Goal: Task Accomplishment & Management: Use online tool/utility

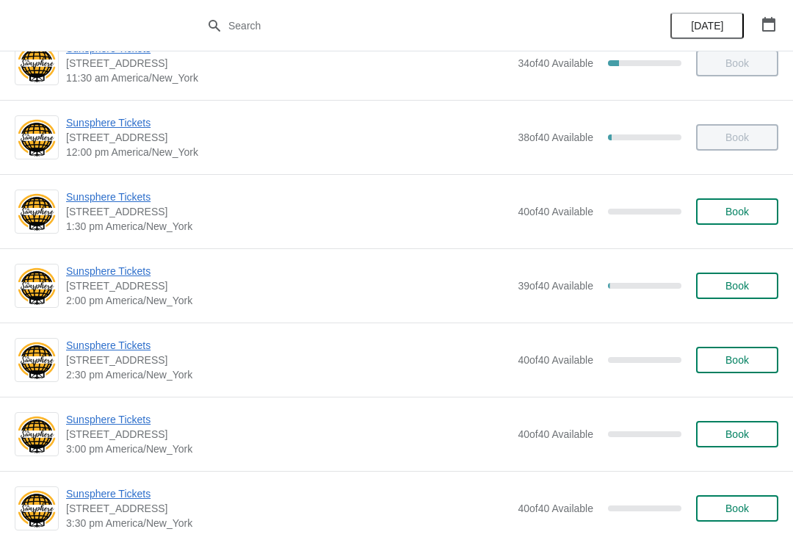
scroll to position [337, 0]
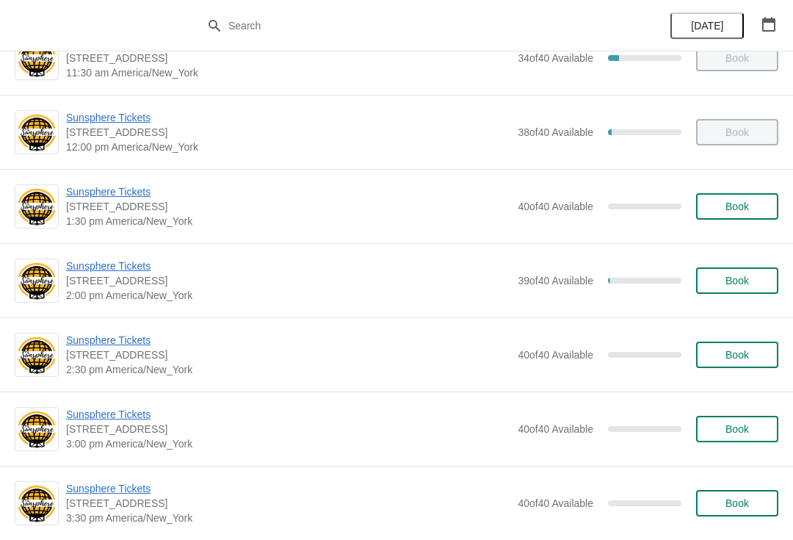
click at [136, 187] on span "Sunsphere Tickets" at bounding box center [288, 191] width 444 height 15
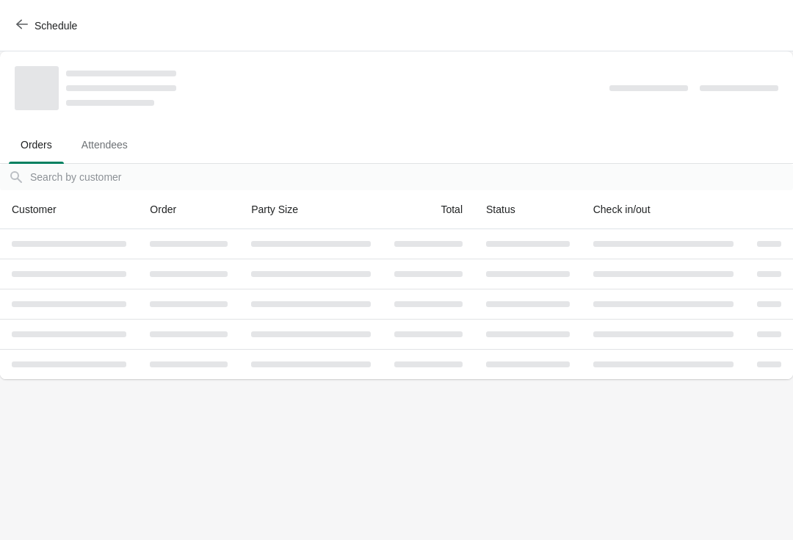
scroll to position [0, 0]
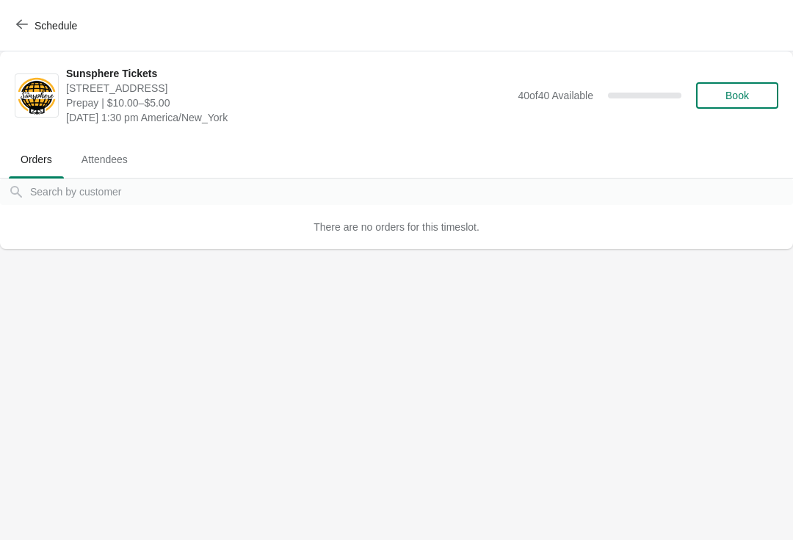
click at [721, 100] on span "Book" at bounding box center [737, 96] width 56 height 12
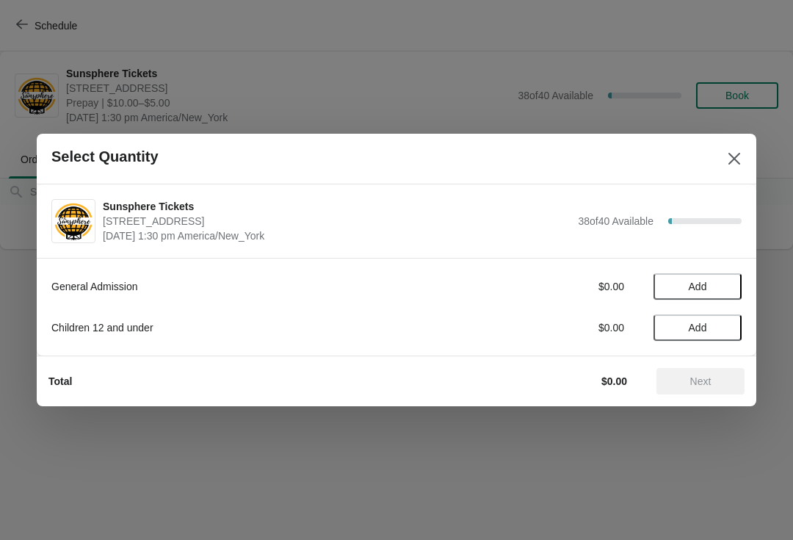
click at [730, 148] on button "Close" at bounding box center [734, 158] width 26 height 26
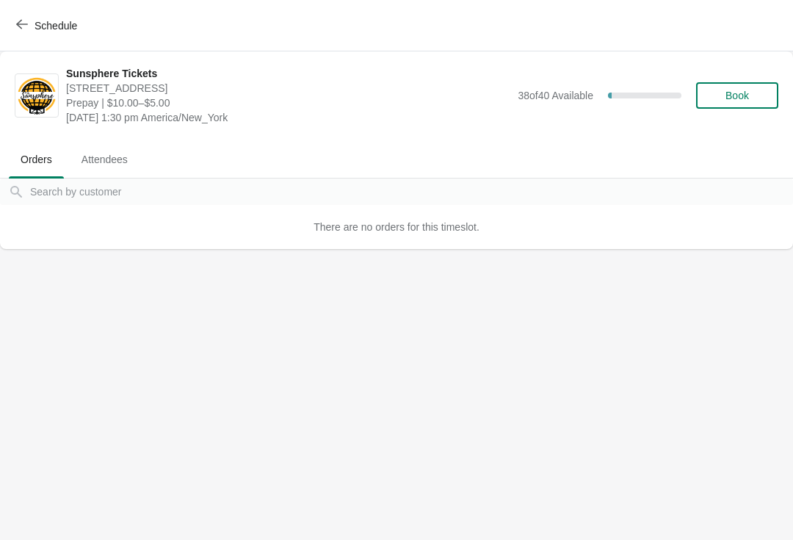
click at [48, 25] on span "Schedule" at bounding box center [55, 26] width 43 height 12
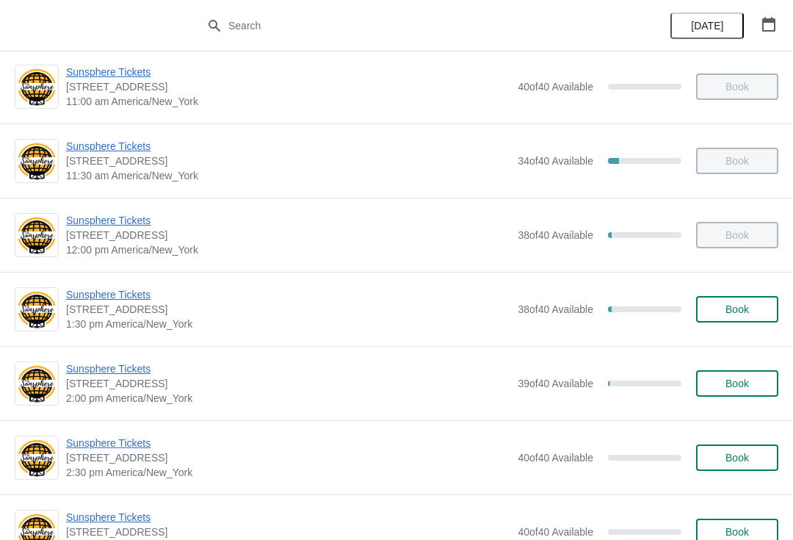
scroll to position [265, 0]
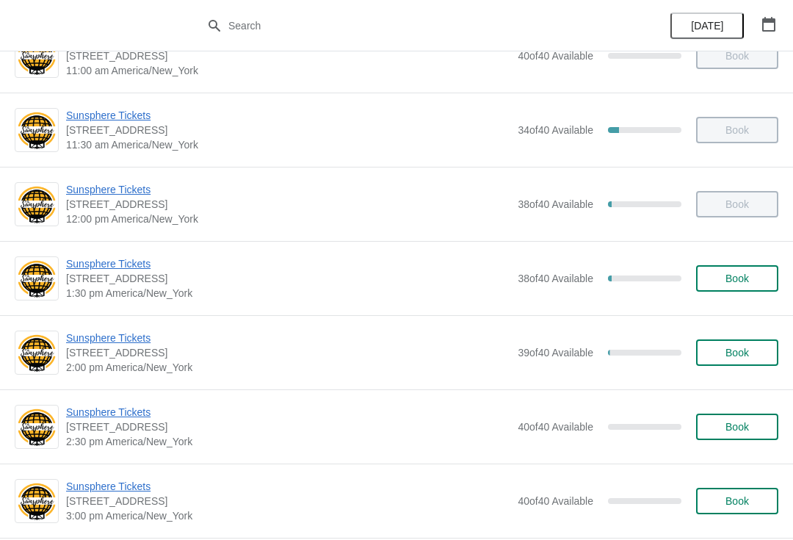
click at [137, 268] on span "Sunsphere Tickets" at bounding box center [288, 263] width 444 height 15
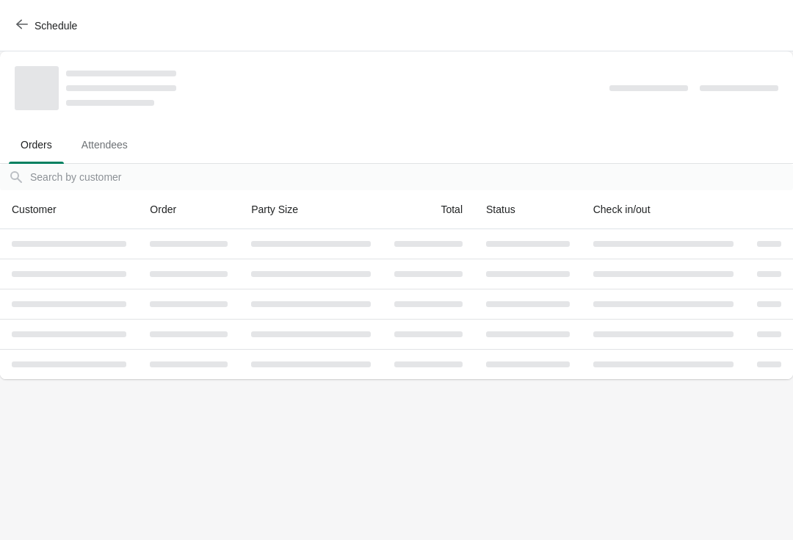
scroll to position [0, 0]
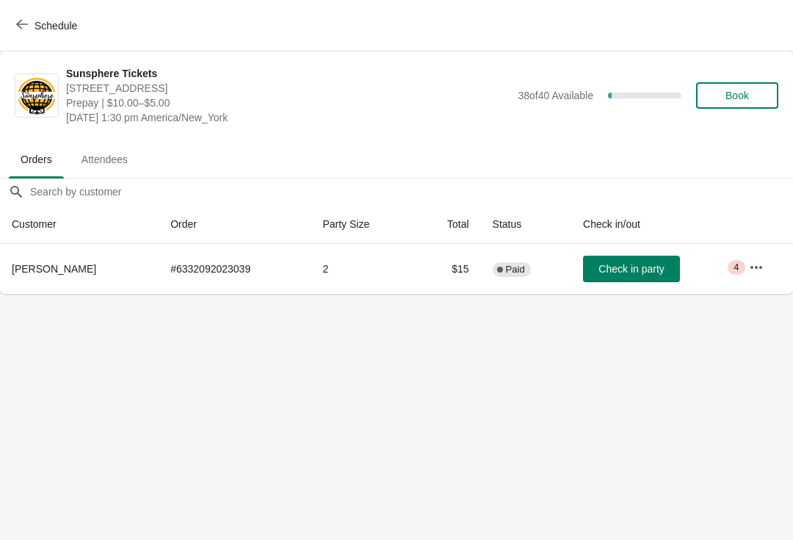
click at [636, 258] on button "Check in party" at bounding box center [631, 268] width 97 height 26
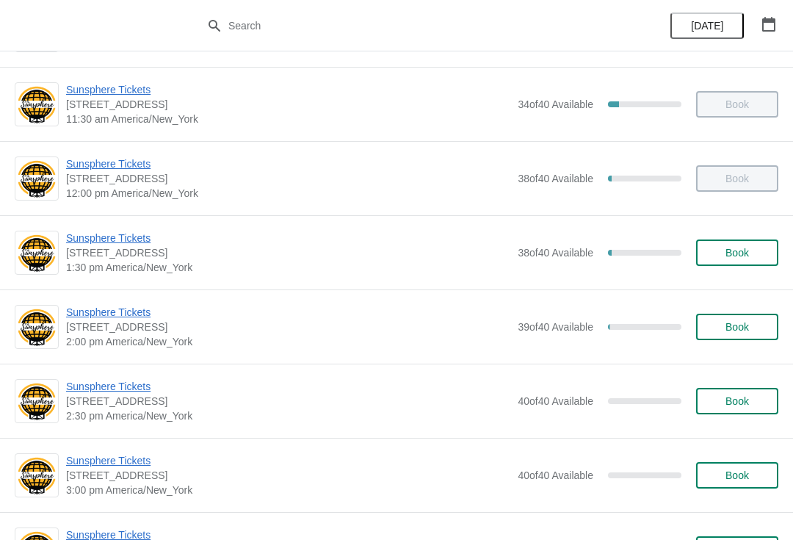
scroll to position [292, 0]
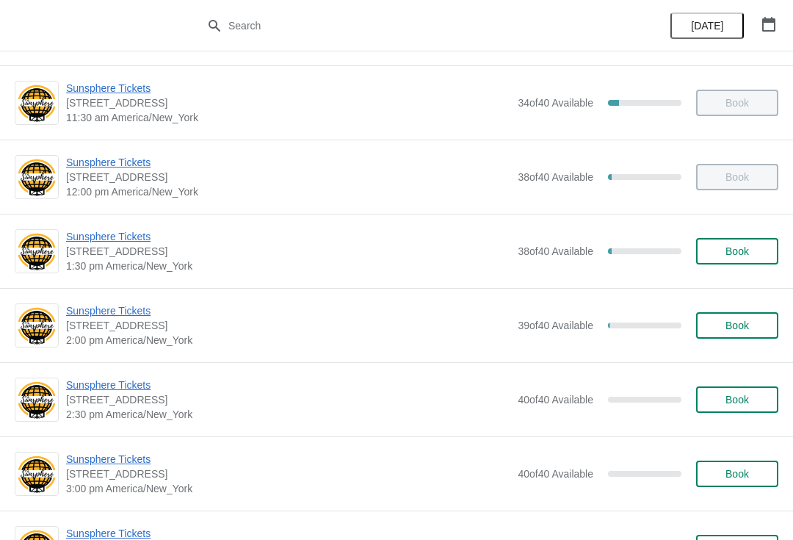
click at [116, 305] on span "Sunsphere Tickets" at bounding box center [288, 310] width 444 height 15
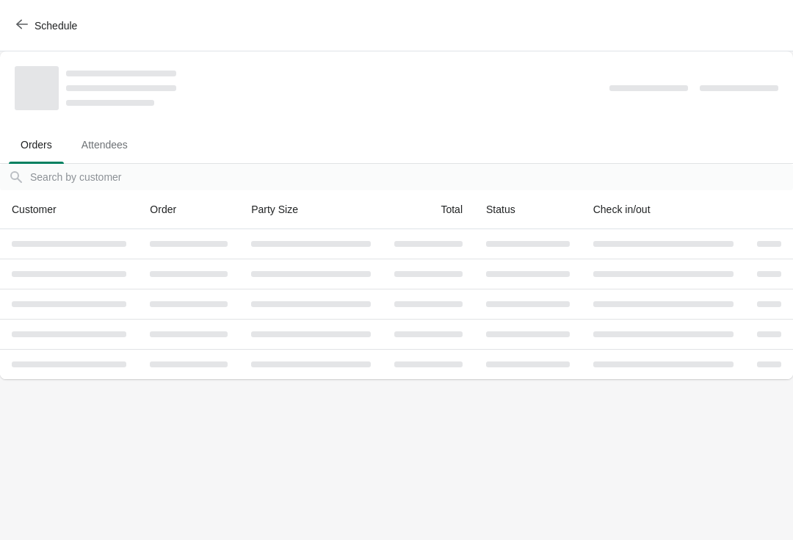
scroll to position [0, 0]
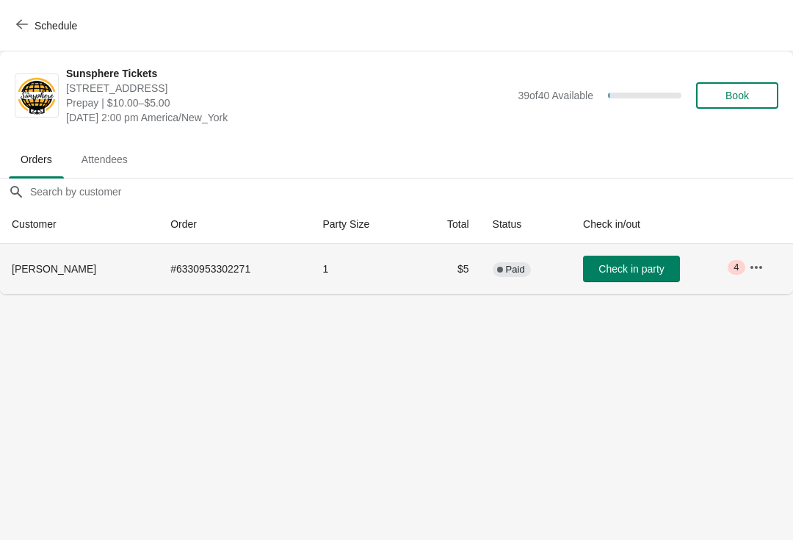
click at [620, 252] on td "Check in party" at bounding box center [654, 269] width 166 height 50
click at [603, 277] on button "Check in party" at bounding box center [631, 268] width 97 height 26
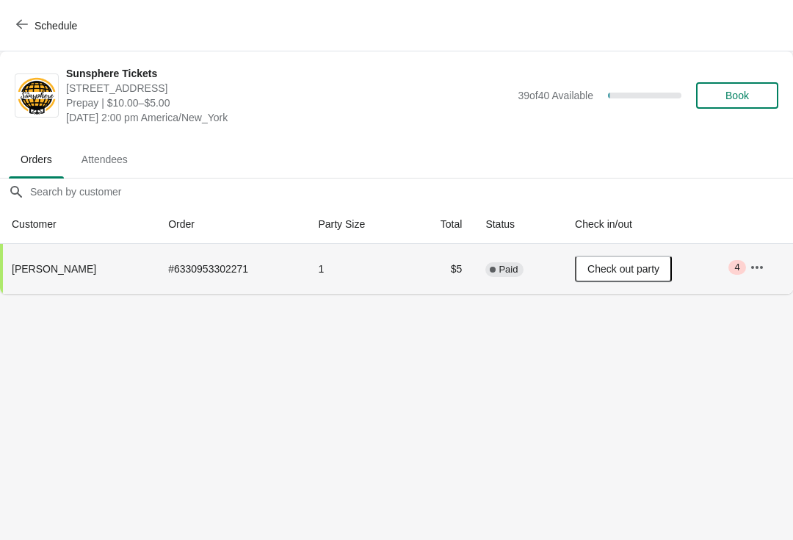
click at [763, 263] on button "button" at bounding box center [757, 267] width 26 height 26
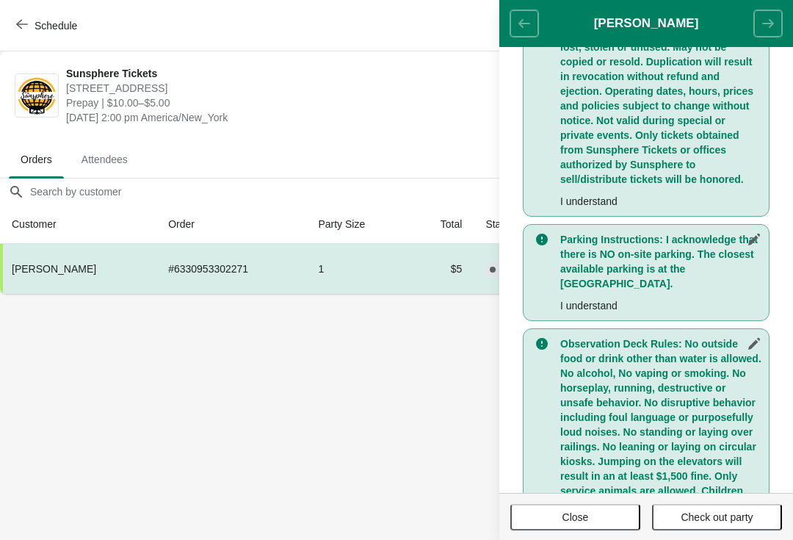
scroll to position [600, 0]
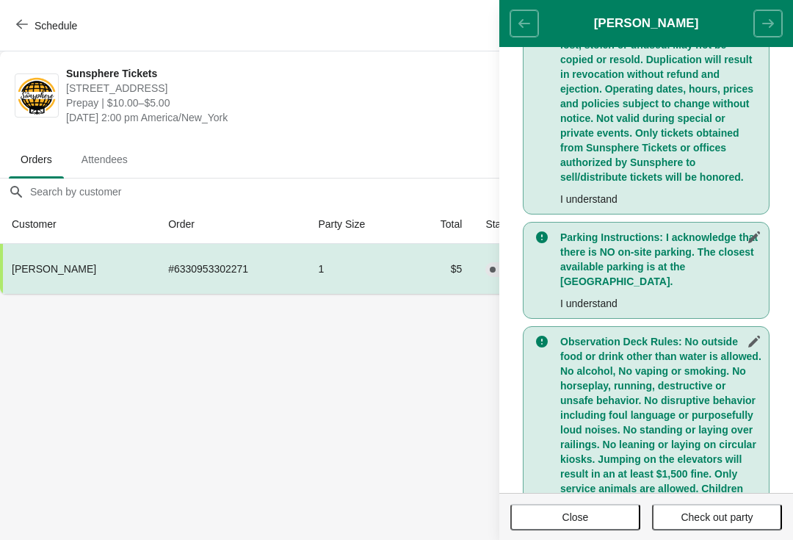
click at [583, 508] on button "Close" at bounding box center [575, 517] width 130 height 26
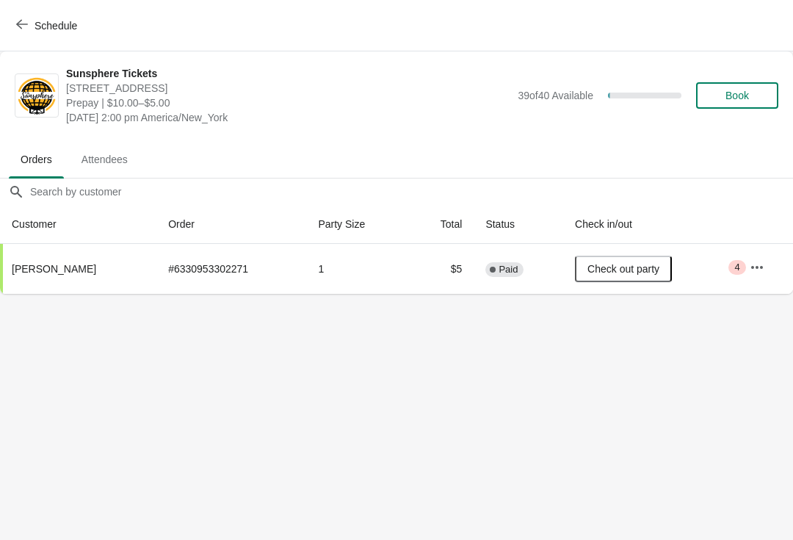
click at [51, 23] on span "Schedule" at bounding box center [55, 26] width 43 height 12
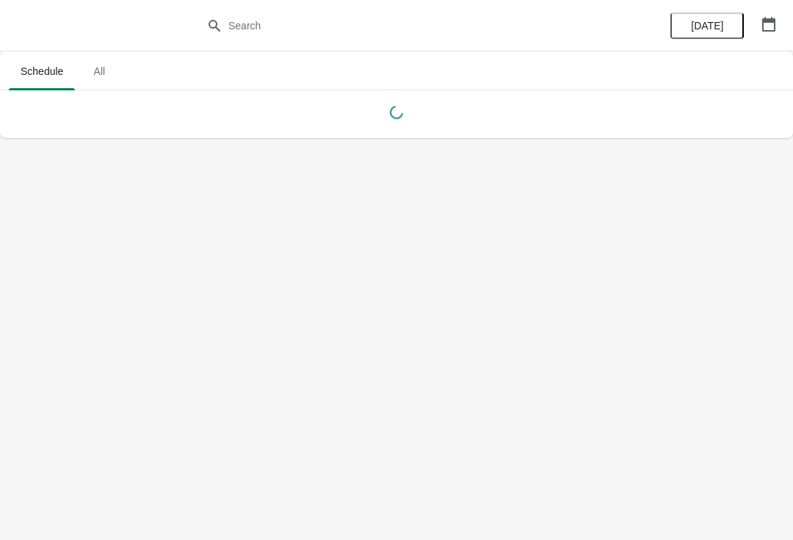
click at [766, 25] on icon "button" at bounding box center [768, 24] width 15 height 15
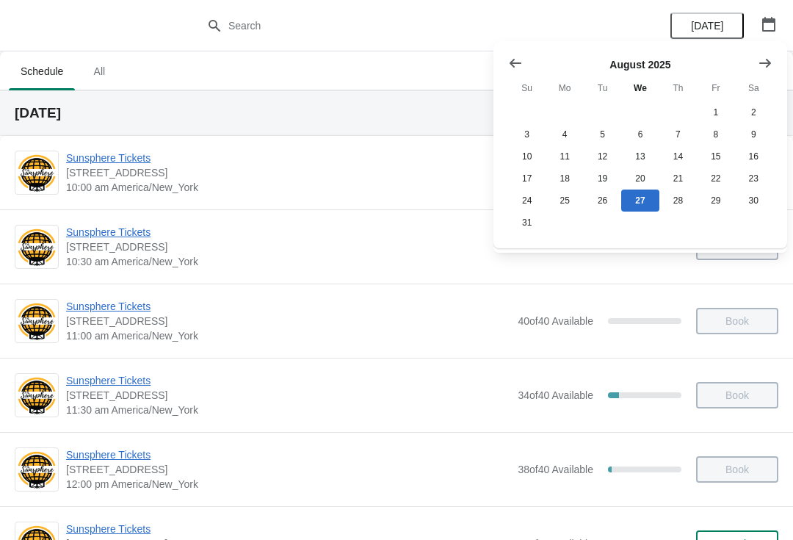
click at [766, 65] on icon "Show next month, September 2025" at bounding box center [765, 63] width 15 height 15
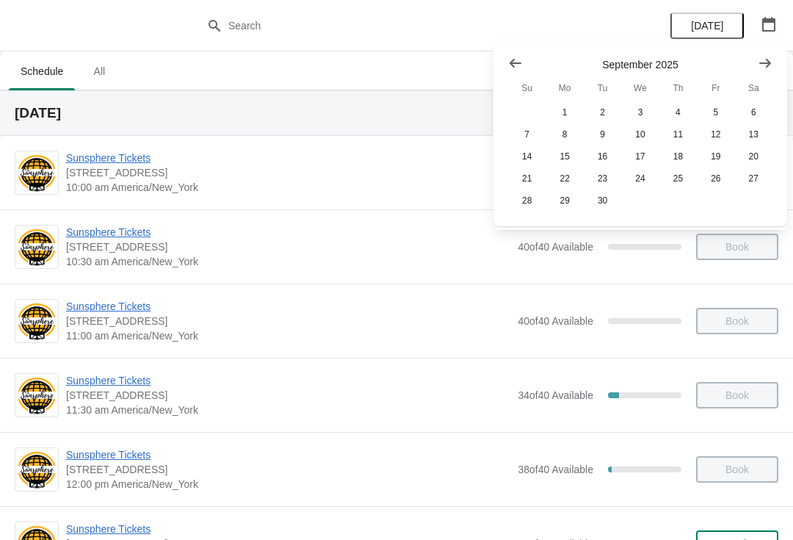
click at [758, 66] on icon "Show next month, October 2025" at bounding box center [765, 63] width 15 height 15
click at [754, 151] on button "18" at bounding box center [753, 156] width 37 height 22
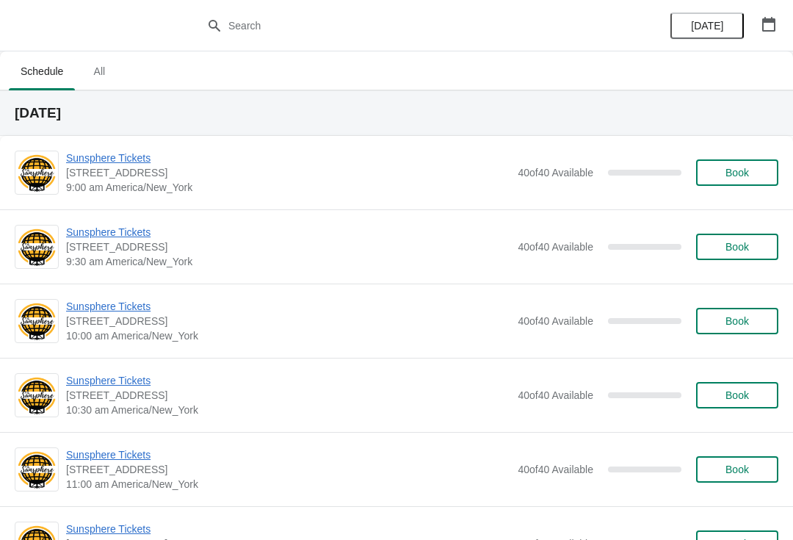
scroll to position [0, 0]
